Goal: Information Seeking & Learning: Learn about a topic

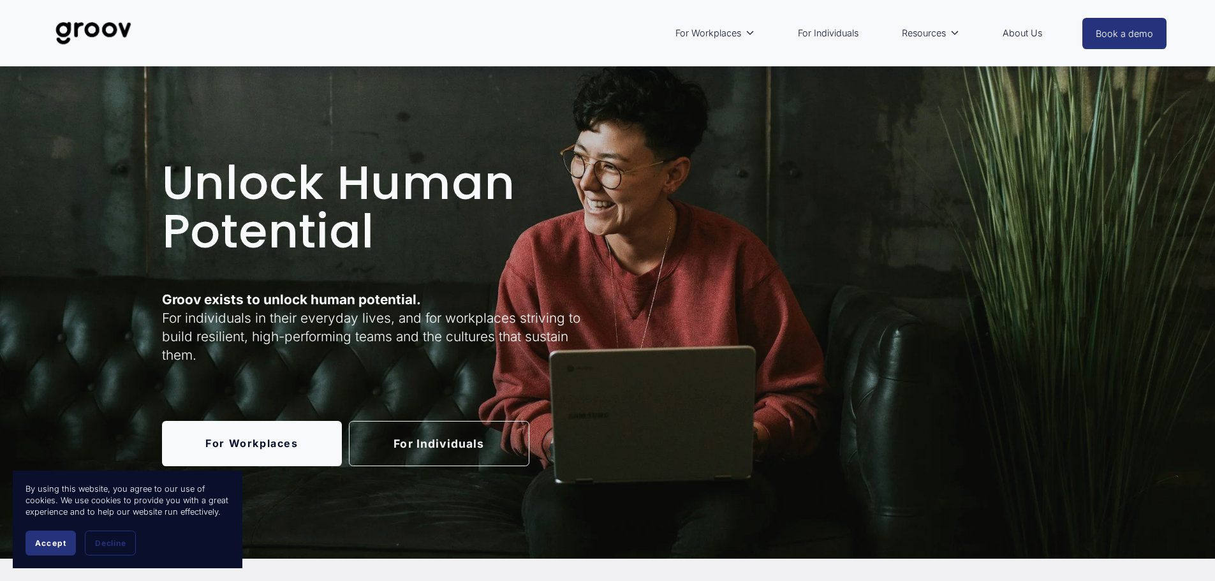
click at [43, 541] on span "Accept" at bounding box center [50, 543] width 31 height 10
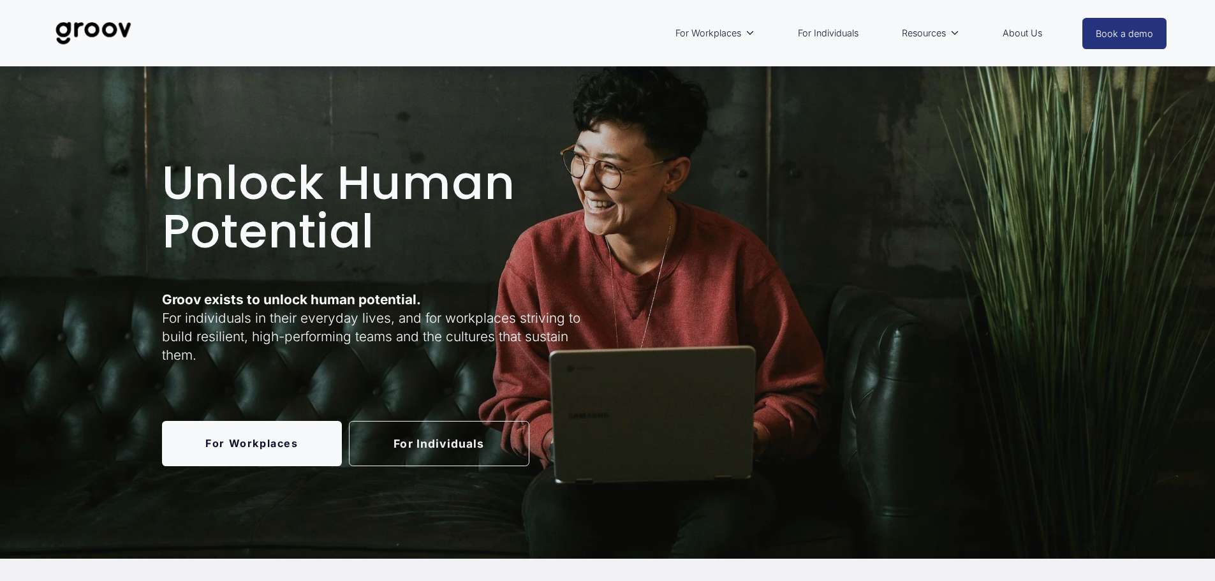
click at [837, 29] on link "For Individuals" at bounding box center [827, 32] width 73 height 29
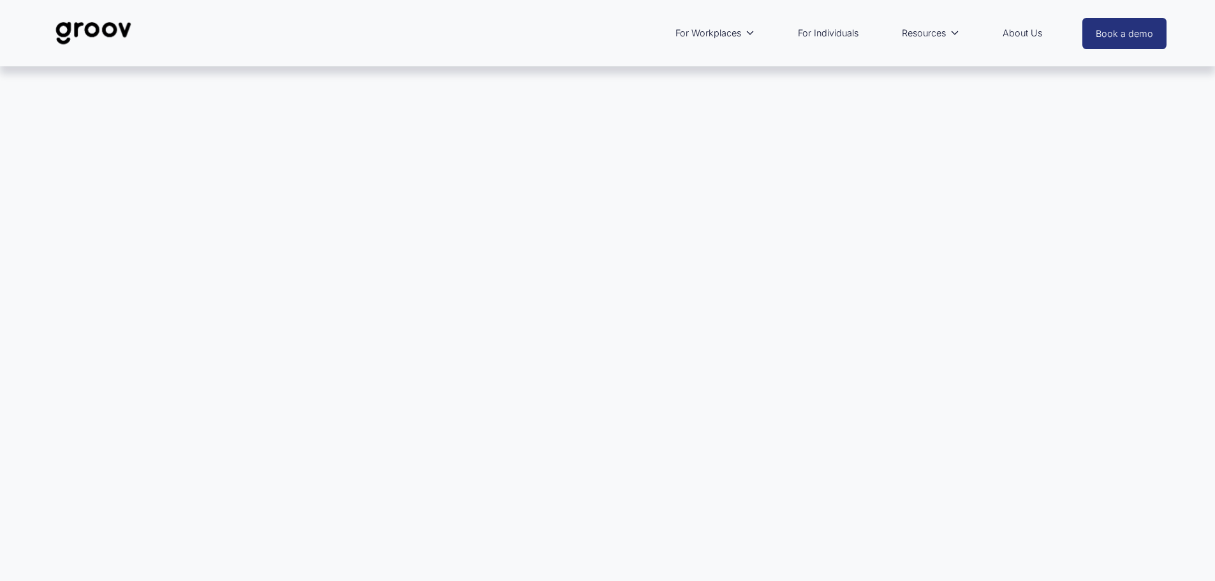
click at [1009, 32] on link "About Us" at bounding box center [1022, 32] width 52 height 29
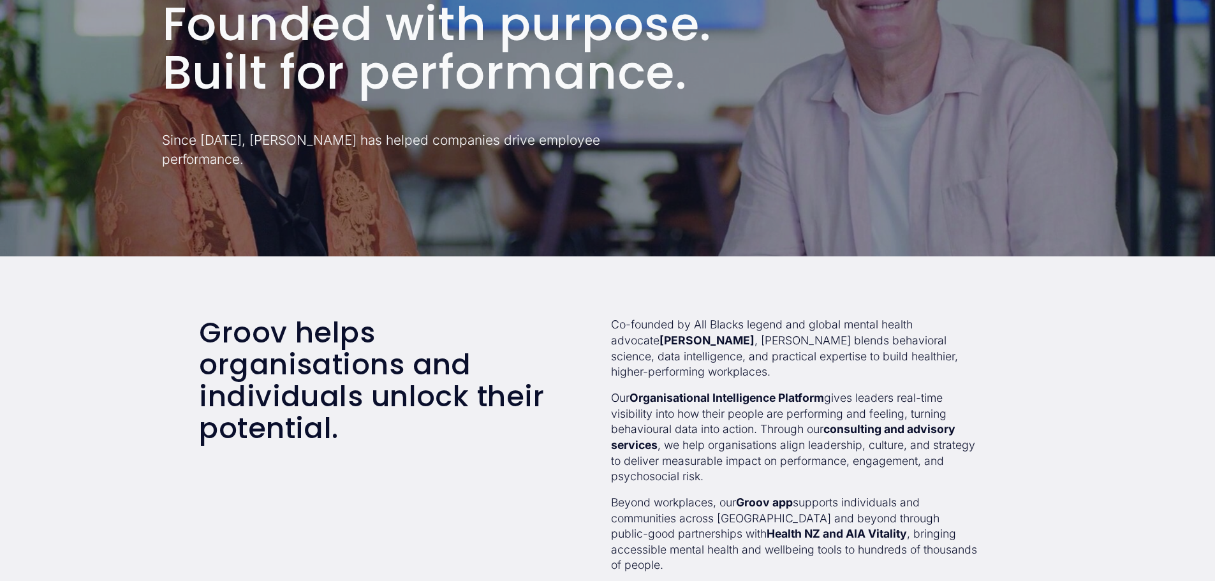
scroll to position [383, 0]
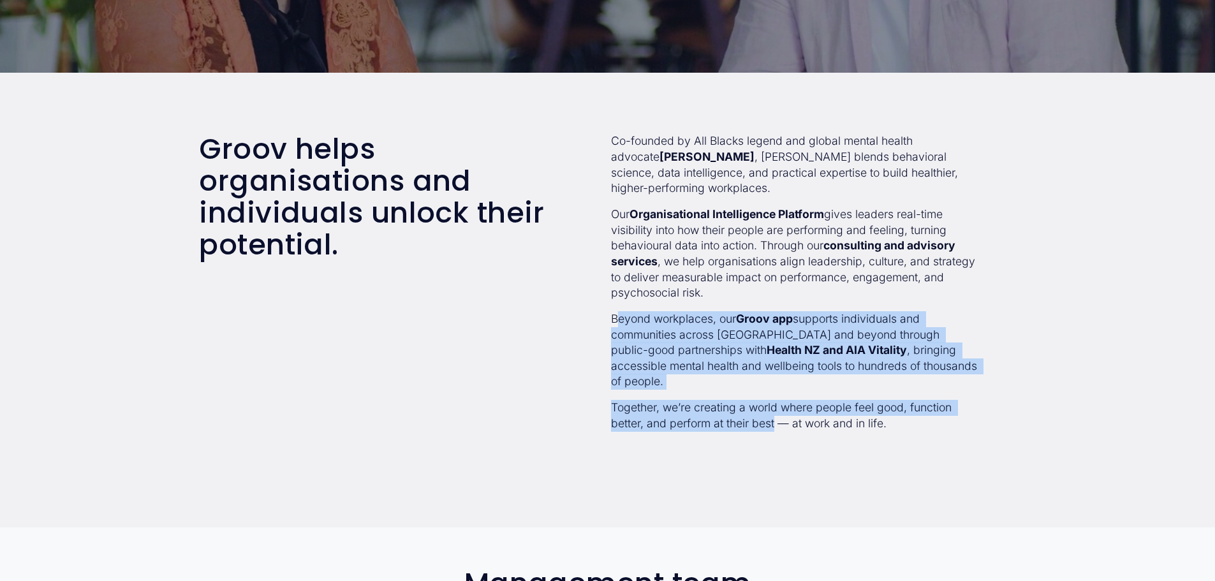
drag, startPoint x: 620, startPoint y: 321, endPoint x: 777, endPoint y: 455, distance: 206.7
click at [777, 455] on div "Co-founded by All Blacks legend and global mental health advocate Sir John Kirw…" at bounding box center [794, 299] width 367 height 333
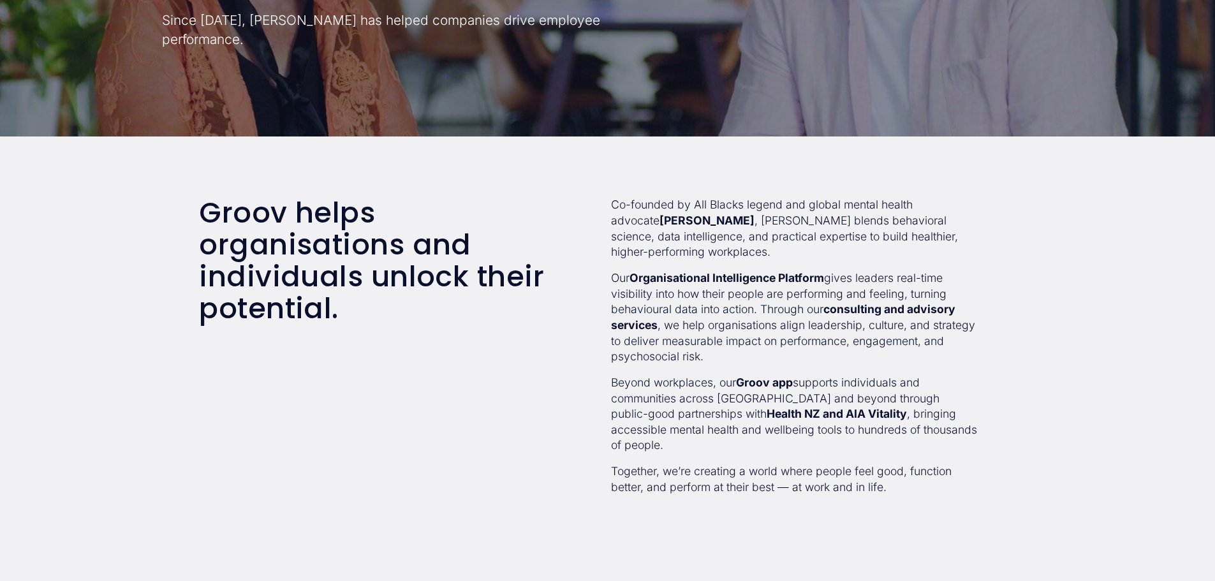
scroll to position [0, 0]
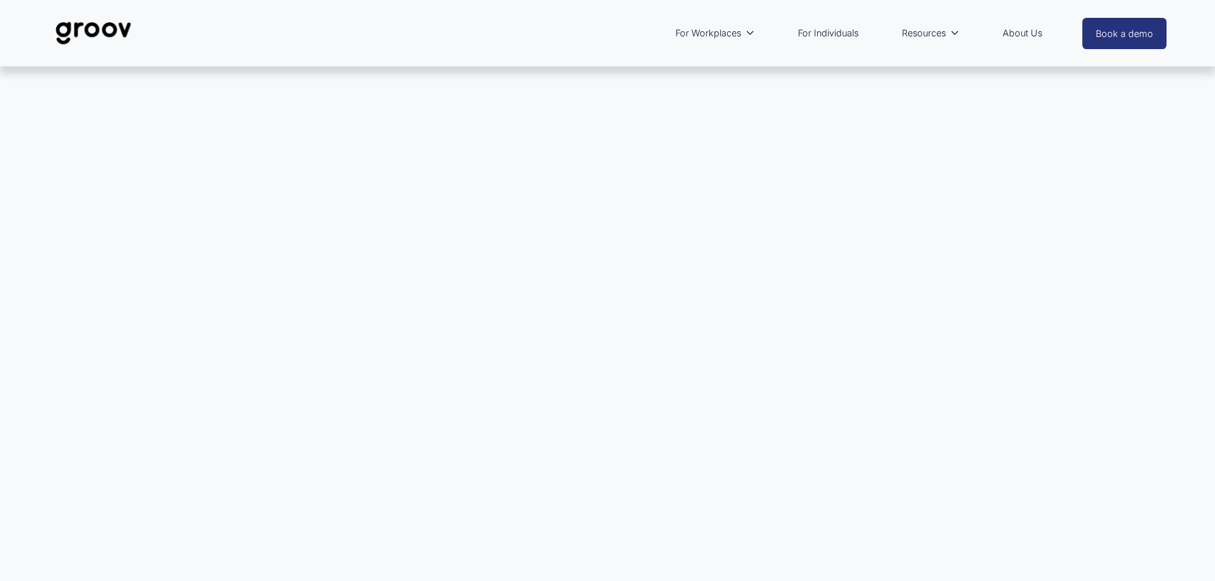
click at [105, 33] on img at bounding box center [93, 33] width 90 height 42
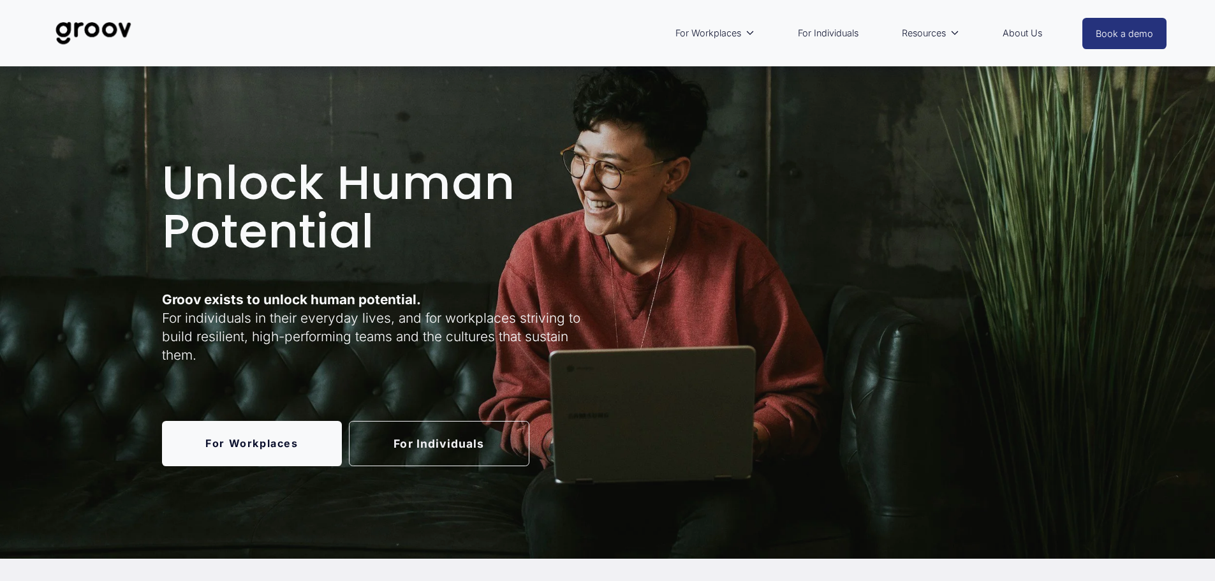
click at [822, 33] on link "For Individuals" at bounding box center [827, 32] width 73 height 29
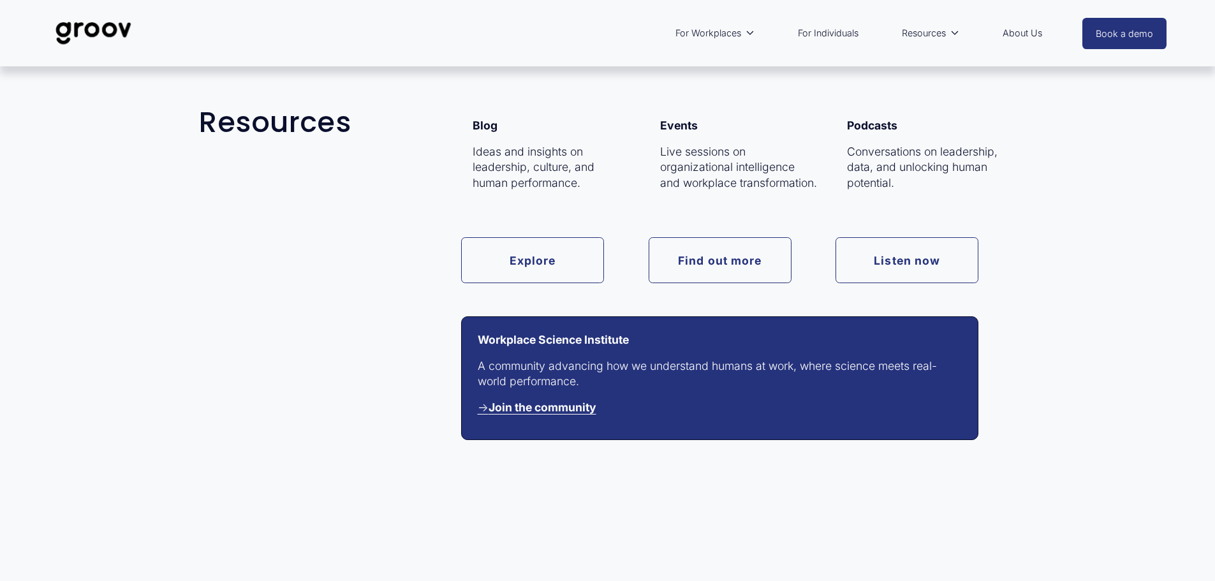
click at [527, 258] on link "Explore" at bounding box center [532, 259] width 143 height 45
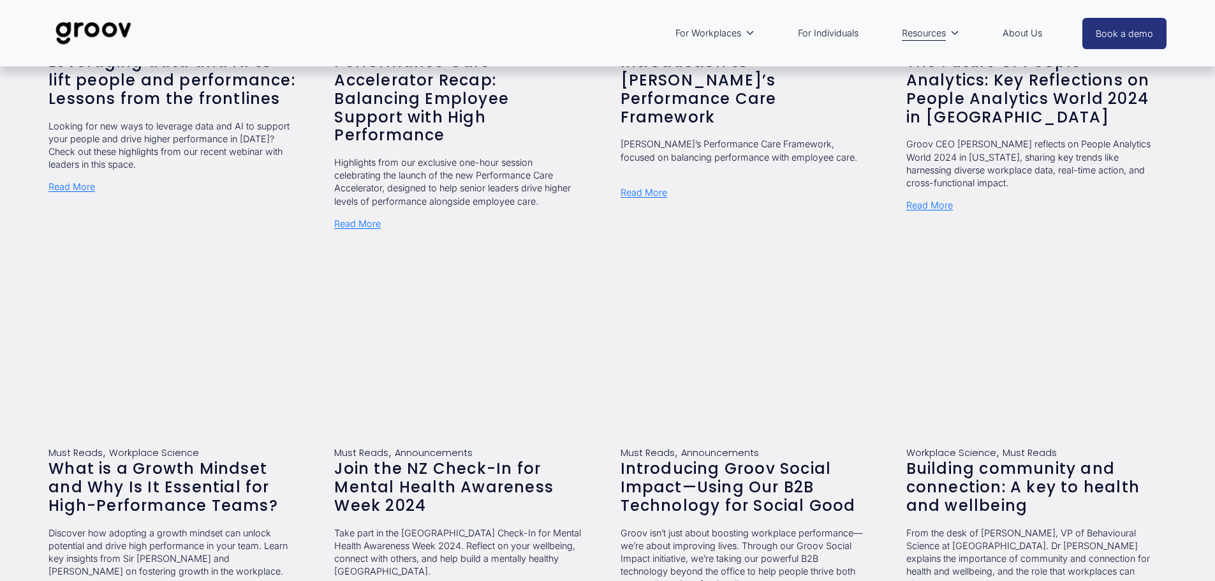
scroll to position [510, 0]
